Goal: Complete application form

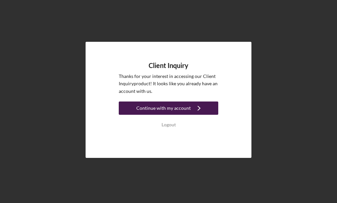
click at [179, 108] on div "Continue with my account" at bounding box center [163, 107] width 54 height 13
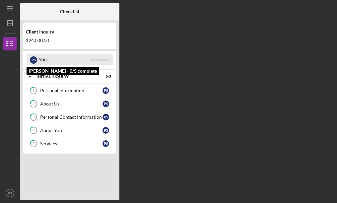
click at [76, 62] on div "You" at bounding box center [64, 59] width 51 height 11
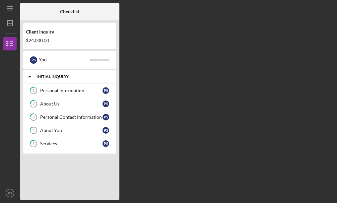
click at [37, 76] on div "Initial Inquiry" at bounding box center [71, 77] width 71 height 4
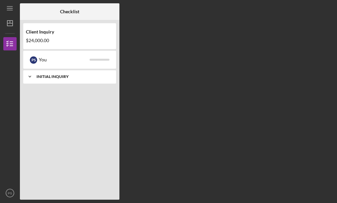
click at [36, 76] on div "Initial Inquiry" at bounding box center [71, 77] width 71 height 4
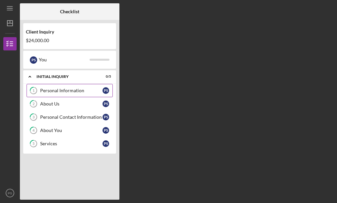
click at [57, 87] on link "1 Personal Information P S" at bounding box center [70, 90] width 86 height 13
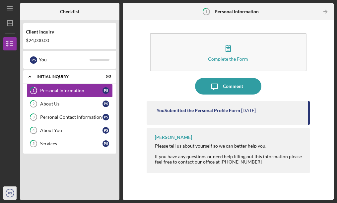
click at [5, 195] on icon "PS" at bounding box center [9, 193] width 13 height 17
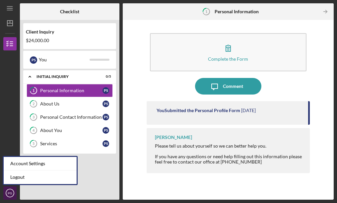
click at [5, 195] on icon "PS" at bounding box center [9, 193] width 13 height 17
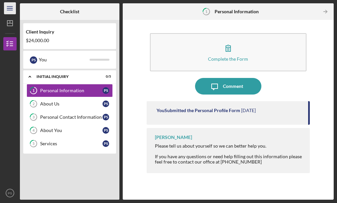
click at [8, 11] on icon "Icon/Menu" at bounding box center [10, 8] width 15 height 15
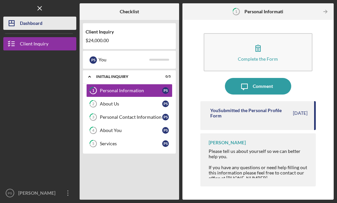
click at [24, 29] on div "Dashboard" at bounding box center [31, 24] width 23 height 15
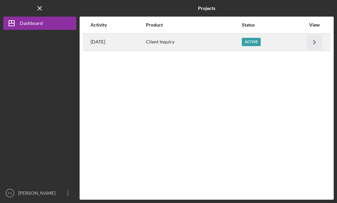
click at [316, 45] on icon "Icon/Navigate" at bounding box center [314, 41] width 15 height 15
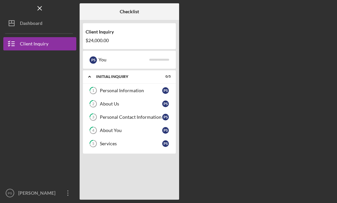
click at [94, 38] on div "$24,000.00" at bounding box center [130, 40] width 88 height 5
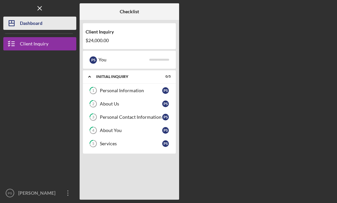
click at [53, 29] on button "Icon/Dashboard Dashboard" at bounding box center [39, 23] width 73 height 13
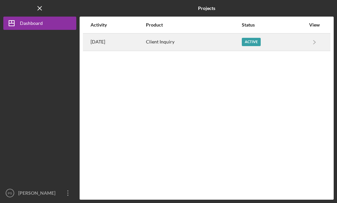
click at [257, 44] on div "Active" at bounding box center [251, 42] width 19 height 8
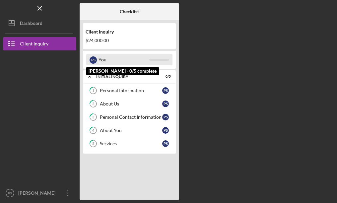
click at [131, 61] on div "You" at bounding box center [123, 59] width 51 height 11
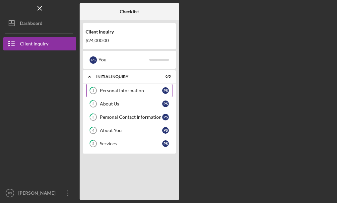
click at [137, 92] on div "Personal Information" at bounding box center [131, 90] width 62 height 5
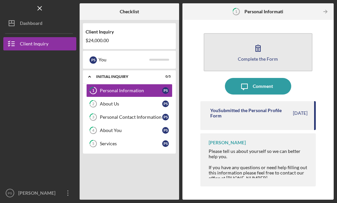
click at [246, 60] on div "Complete the Form" at bounding box center [258, 58] width 40 height 5
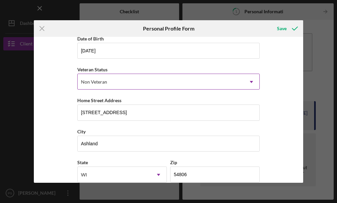
scroll to position [108, 0]
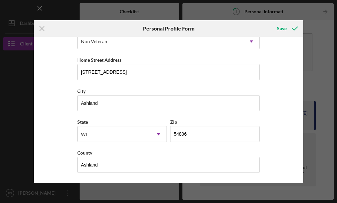
click at [337, 40] on html "Icon/Menu 1 Personal Information Checklist Client Inquiry $24,000.00 P S You Ic…" at bounding box center [168, 101] width 337 height 203
click at [326, 37] on div "Icon/Menu Close Personal Profile Form Save First Name [PERSON_NAME] Middle Name…" at bounding box center [168, 101] width 337 height 203
click at [40, 31] on line at bounding box center [42, 29] width 4 height 4
